Goal: Find specific page/section

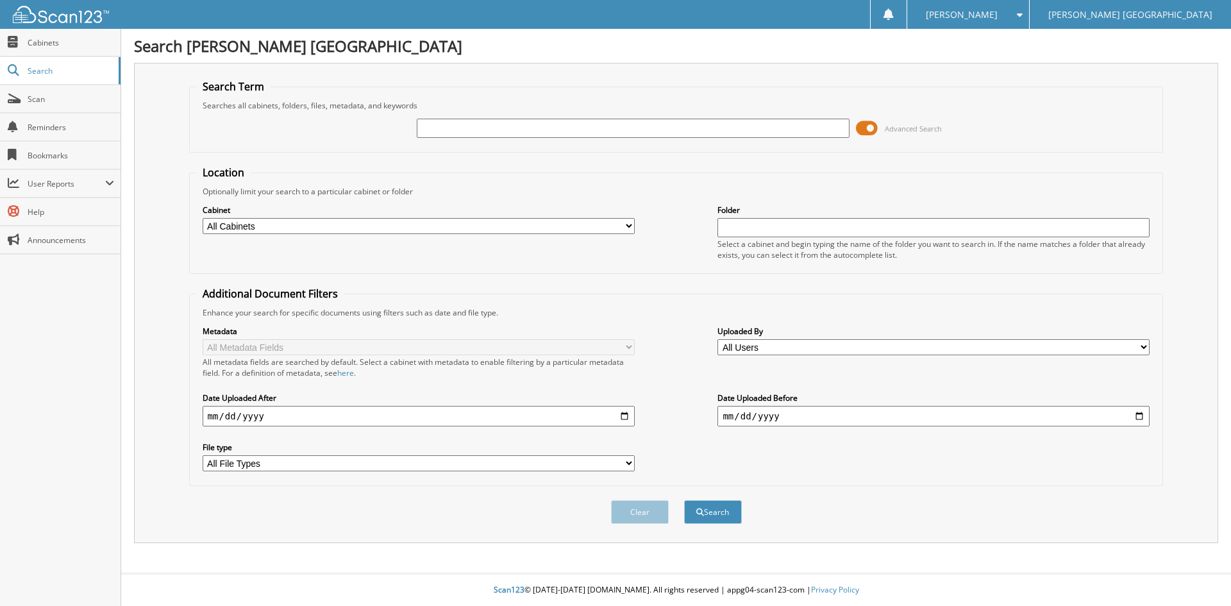
click at [433, 123] on input "text" at bounding box center [633, 128] width 432 height 19
type input "6168417"
click at [684, 500] on button "Search" at bounding box center [713, 512] width 58 height 24
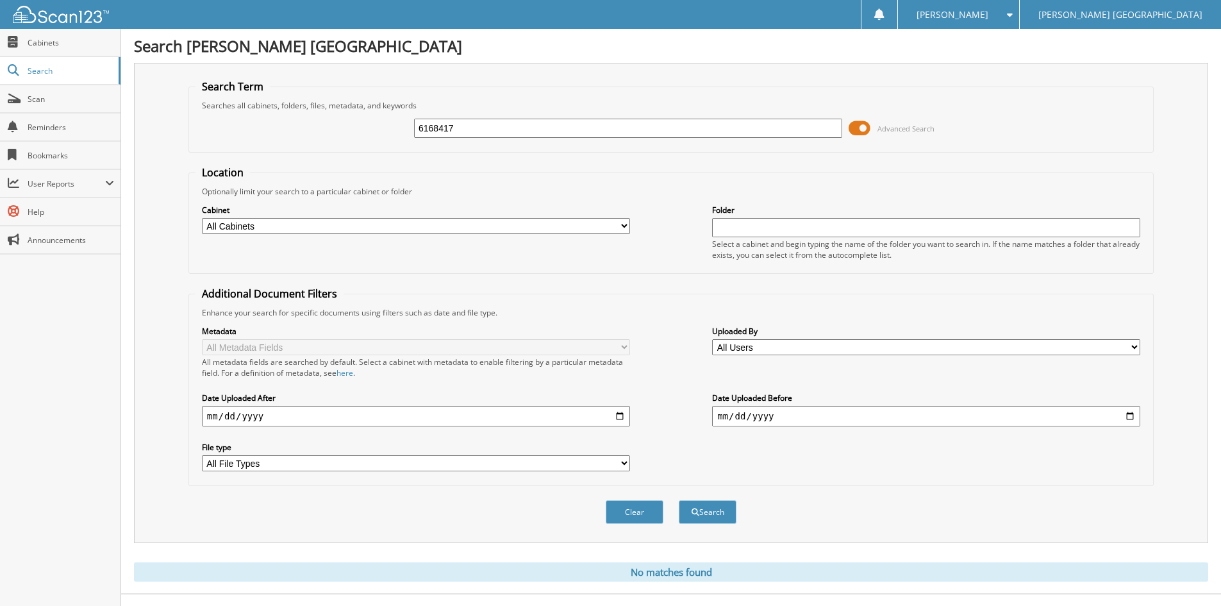
click at [621, 226] on select "All Cabinets ACCOUNTS PAYABLE 2023 ACCOUNTS PAYABLE 2024 ACCOUNTS PAYABLE 2025 …" at bounding box center [416, 226] width 428 height 16
click at [50, 44] on span "Cabinets" at bounding box center [71, 42] width 87 height 11
